Goal: Find specific page/section: Find specific page/section

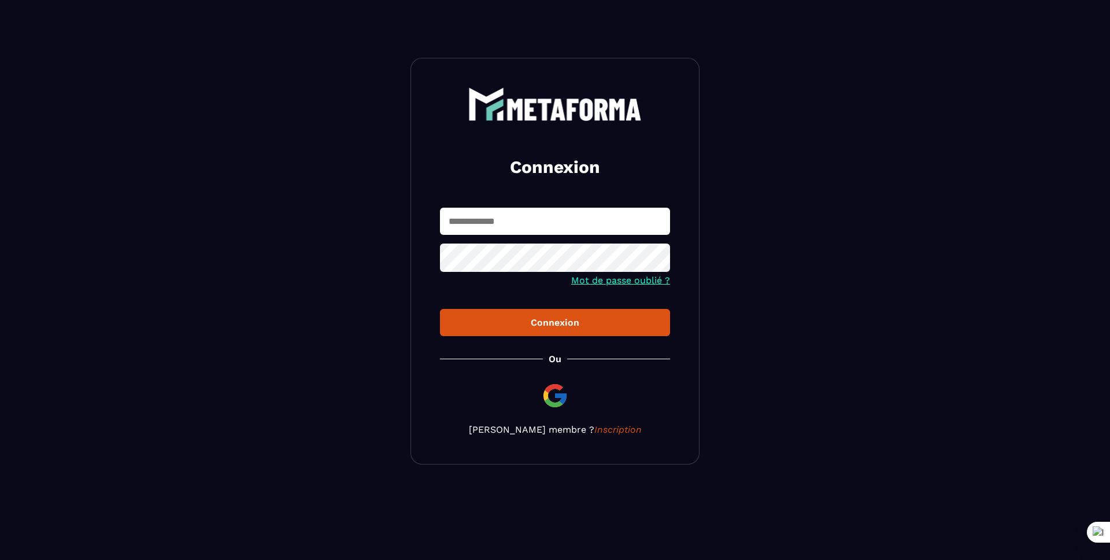
drag, startPoint x: 0, startPoint y: 0, endPoint x: 480, endPoint y: 221, distance: 528.4
click at [480, 221] on input "text" at bounding box center [555, 221] width 230 height 27
type input "*"
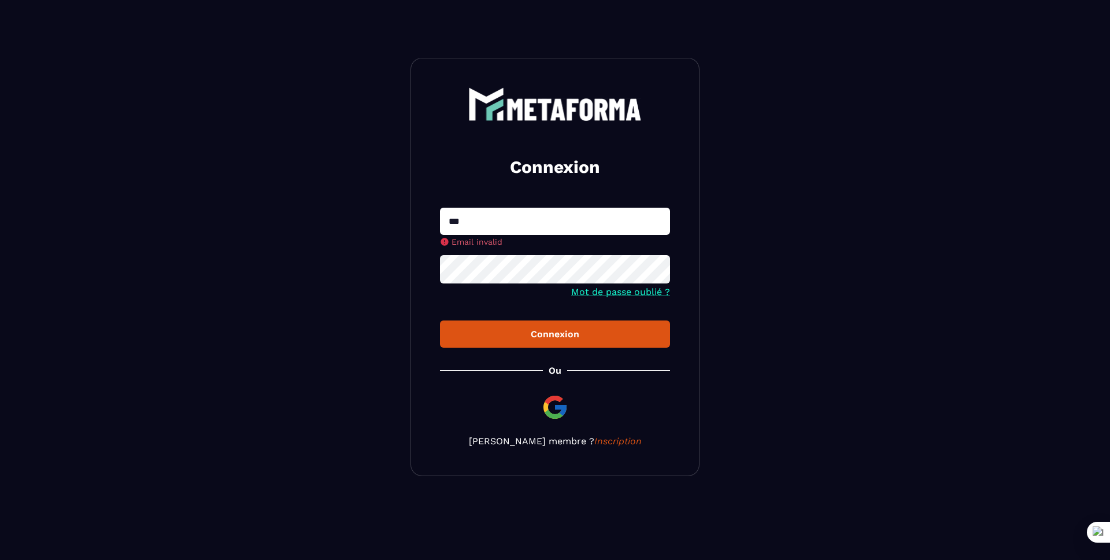
type input "**********"
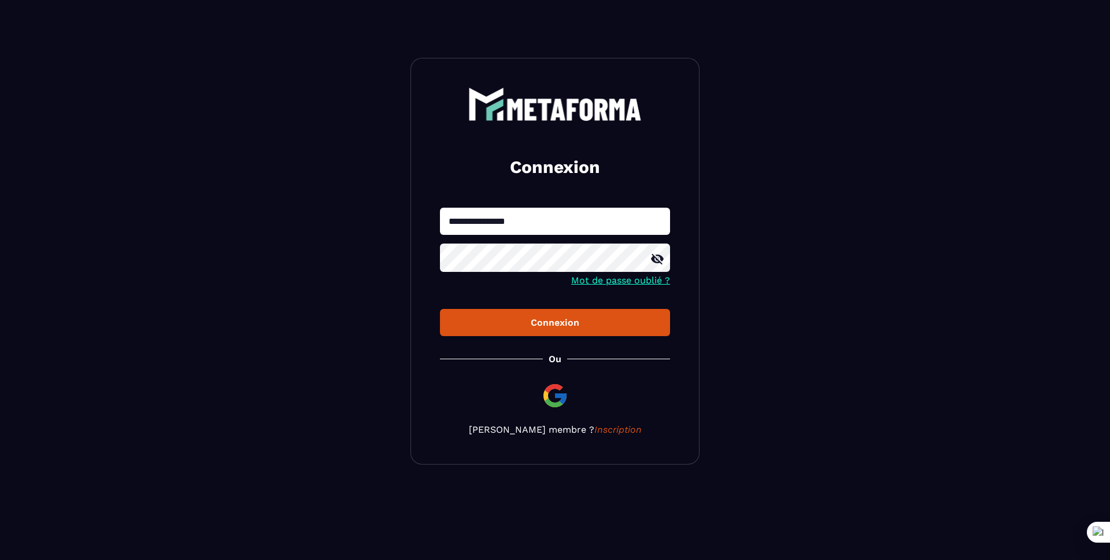
click at [440, 309] on button "Connexion" at bounding box center [555, 322] width 230 height 27
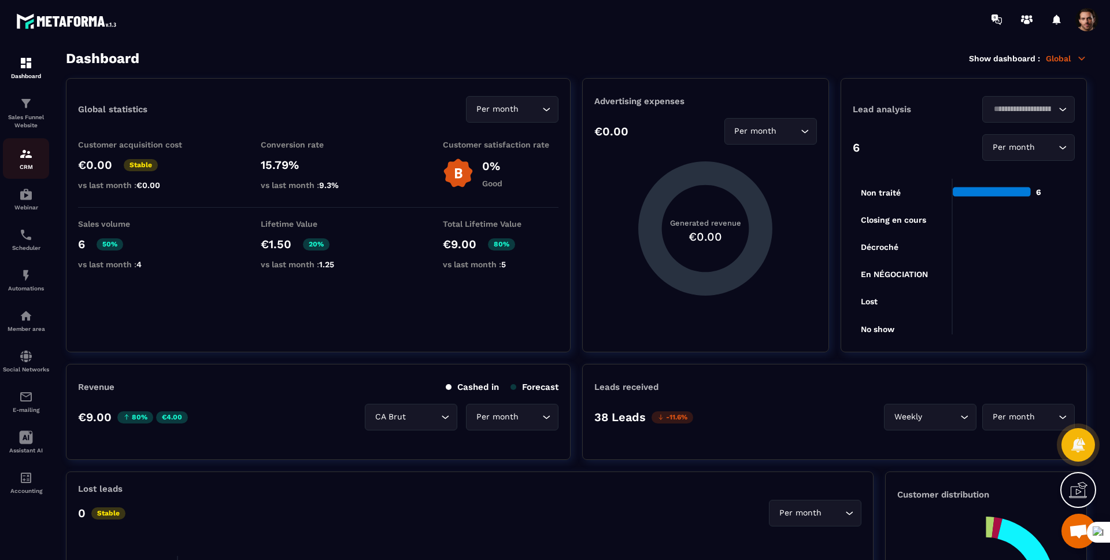
click at [31, 154] on img at bounding box center [26, 154] width 14 height 14
click at [34, 156] on div "CRM" at bounding box center [26, 158] width 46 height 23
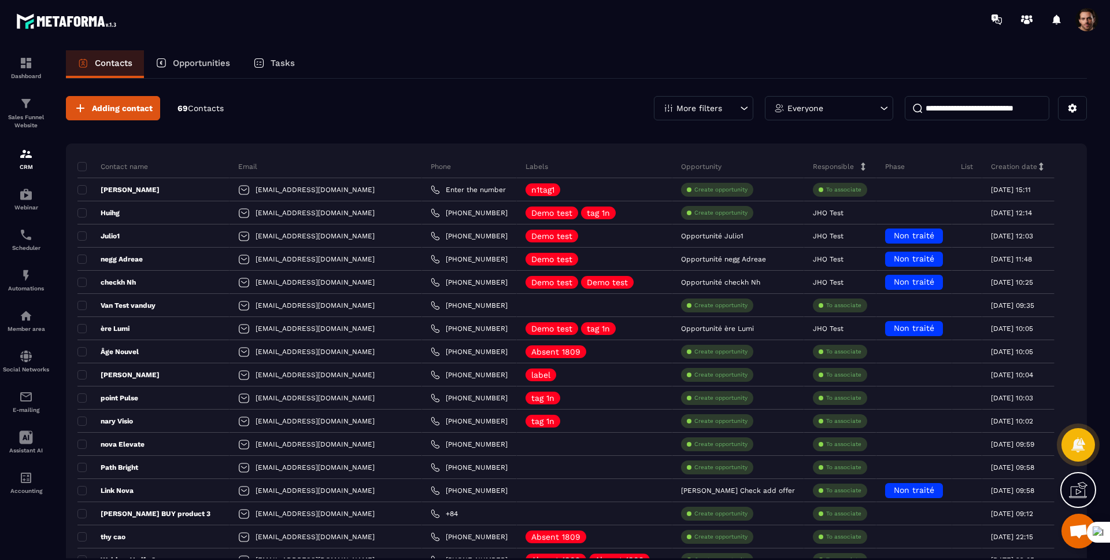
click at [730, 113] on div "More filters" at bounding box center [703, 108] width 99 height 24
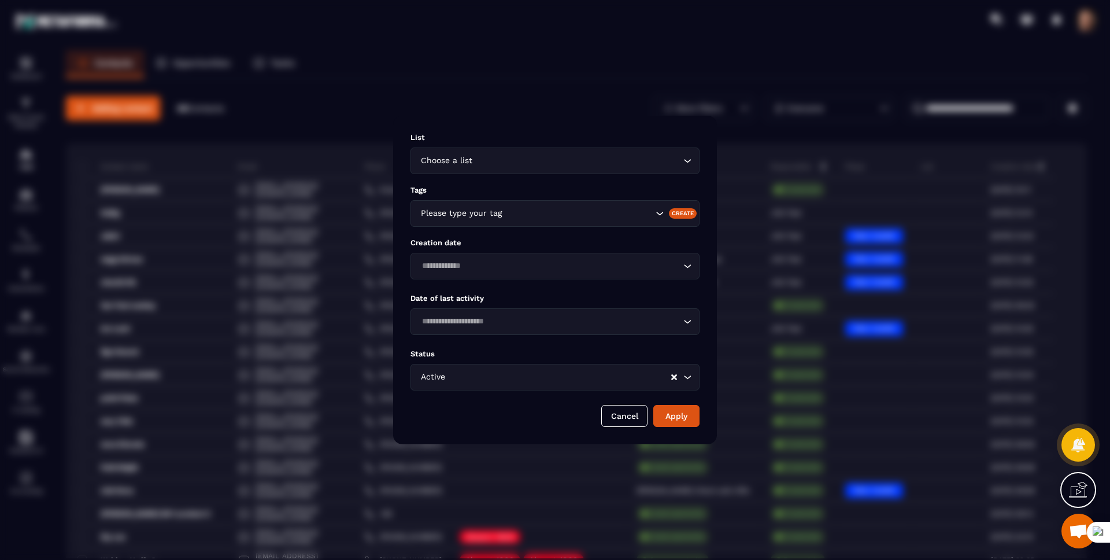
click at [724, 119] on div "Modal window" at bounding box center [555, 280] width 1110 height 560
click at [628, 423] on button "Cancel" at bounding box center [624, 416] width 46 height 22
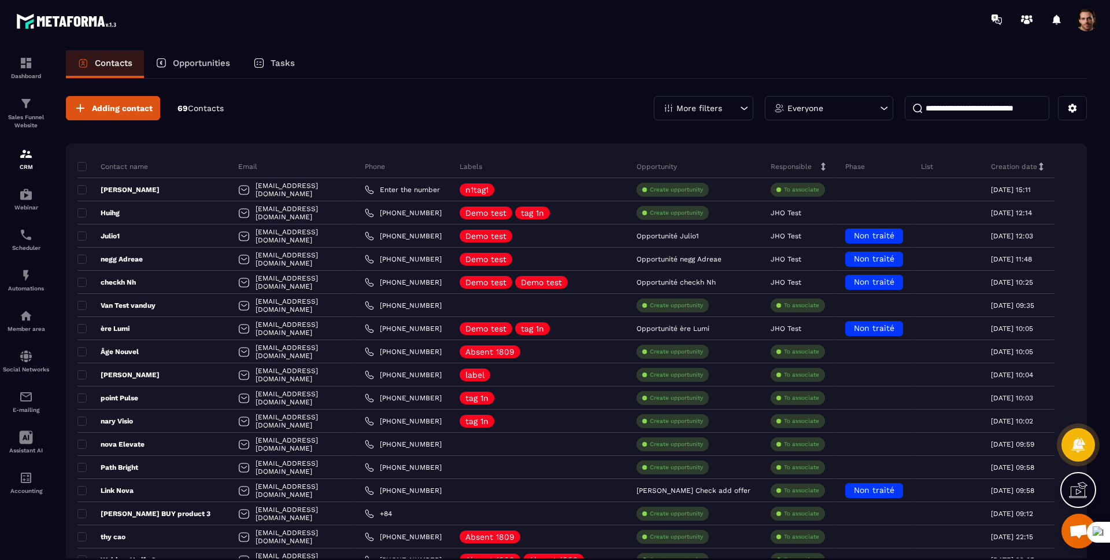
click at [1082, 18] on span at bounding box center [1086, 19] width 23 height 23
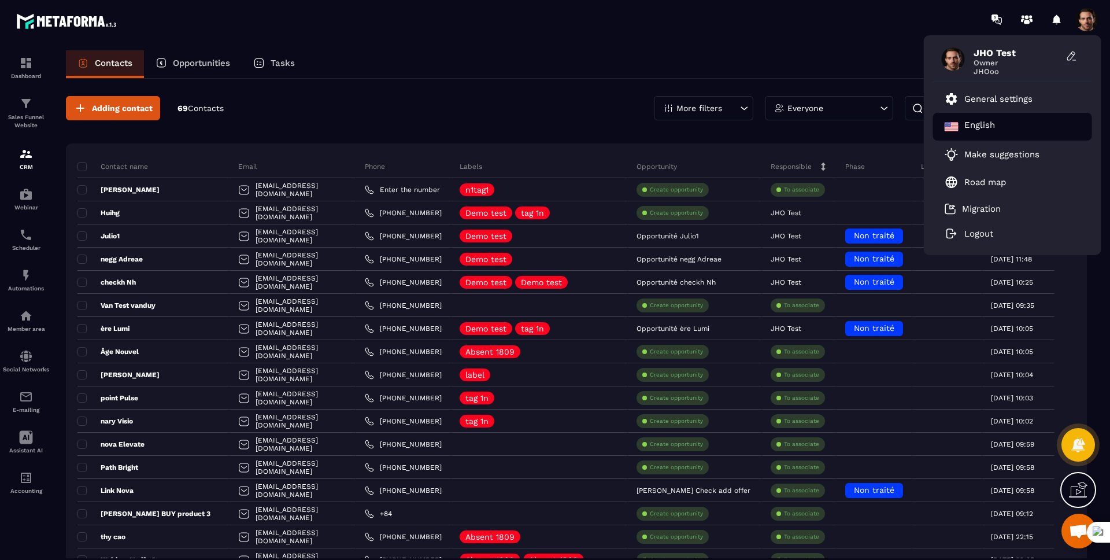
click at [1006, 127] on div "English" at bounding box center [1012, 127] width 159 height 28
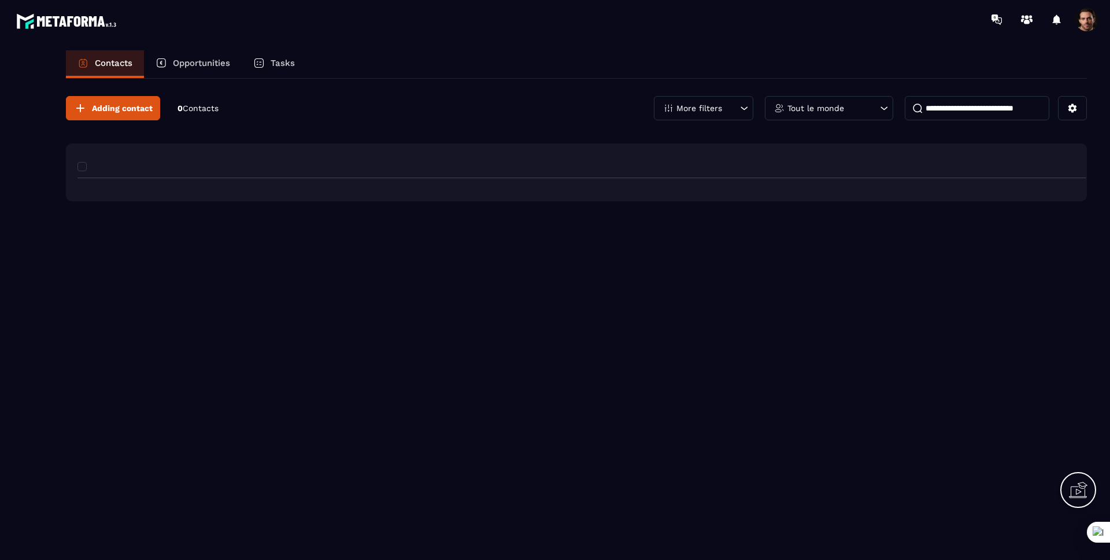
click at [694, 110] on p "More filters" at bounding box center [699, 108] width 46 height 8
